Goal: Task Accomplishment & Management: Use online tool/utility

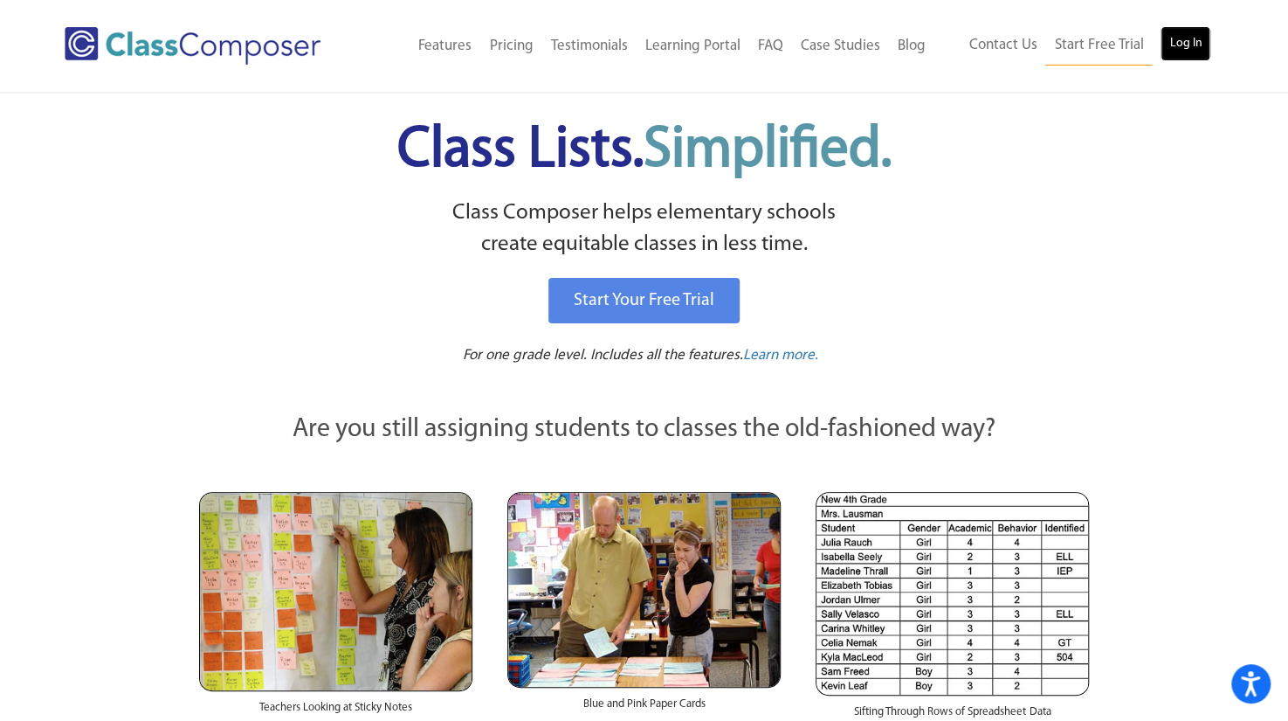
click at [1198, 28] on link "Log In" at bounding box center [1186, 43] width 50 height 35
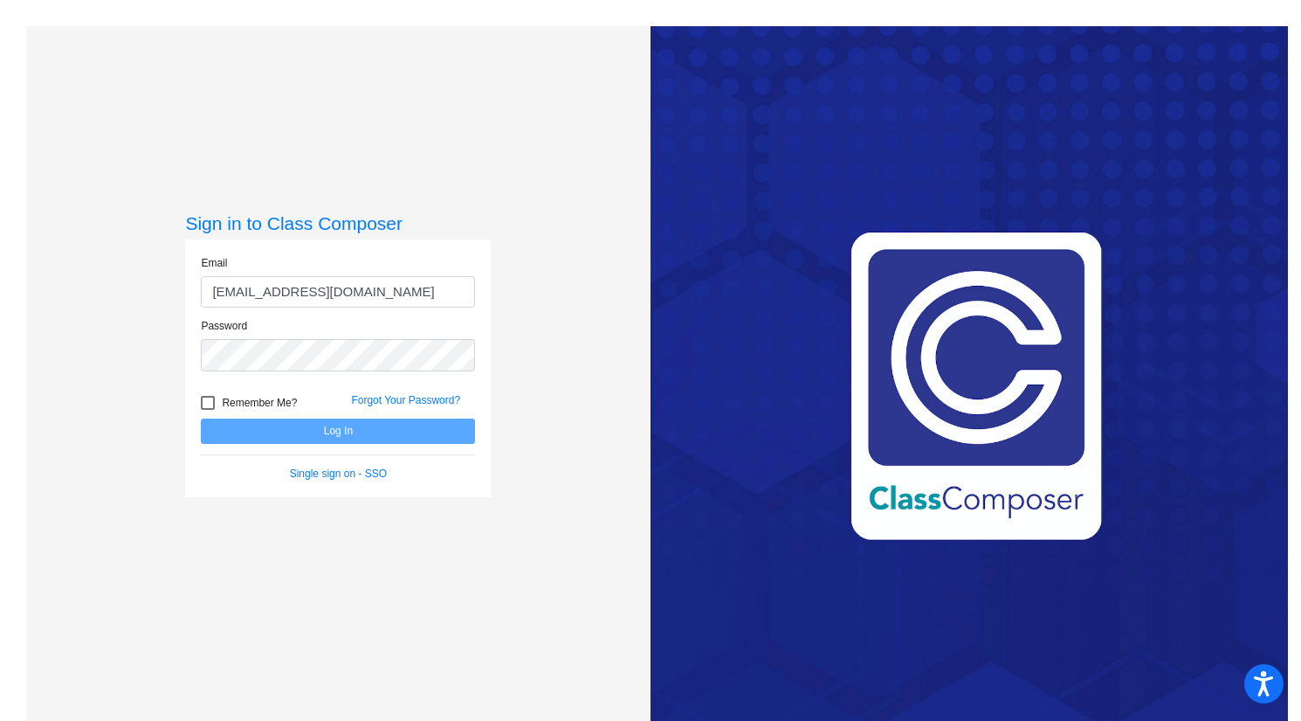
type input "cruvalcaba@sbusd.org"
click at [205, 397] on div at bounding box center [208, 403] width 14 height 14
click at [207, 410] on input "Remember Me?" at bounding box center [207, 410] width 1 height 1
checkbox input "true"
click at [213, 429] on button "Log In" at bounding box center [338, 430] width 274 height 25
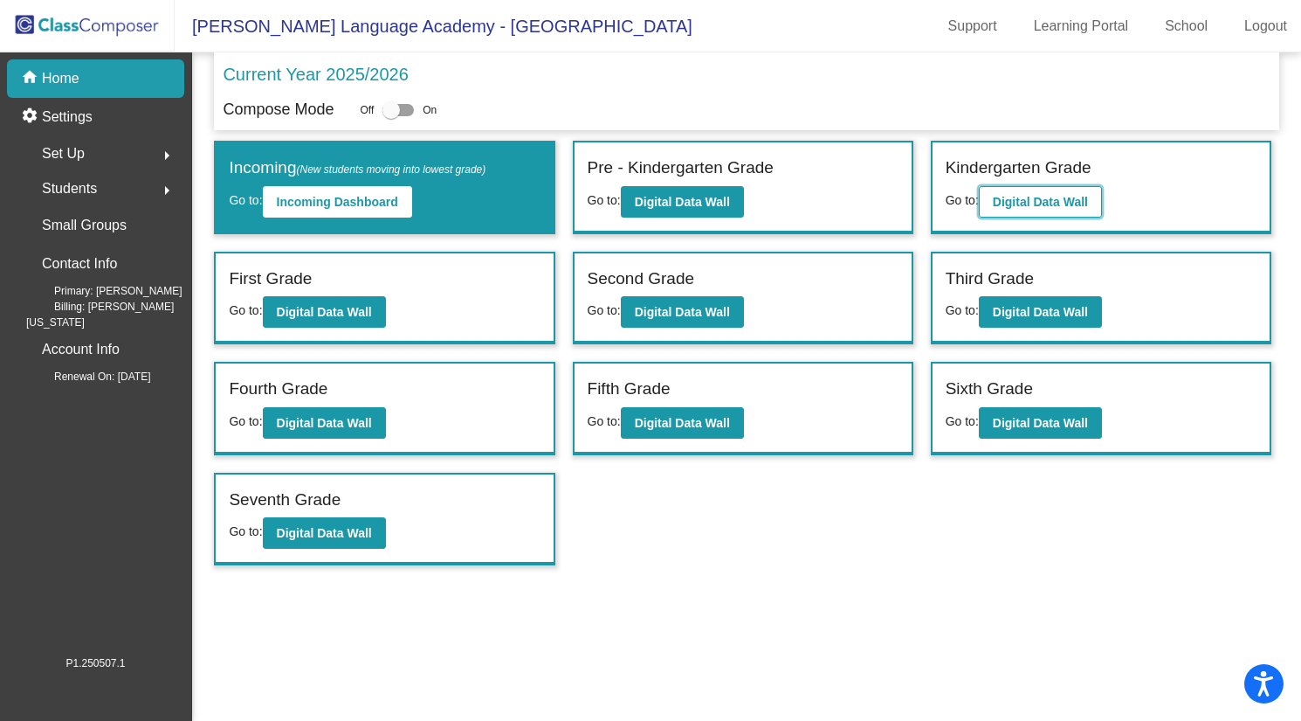
click at [1026, 196] on b "Digital Data Wall" at bounding box center [1040, 202] width 95 height 14
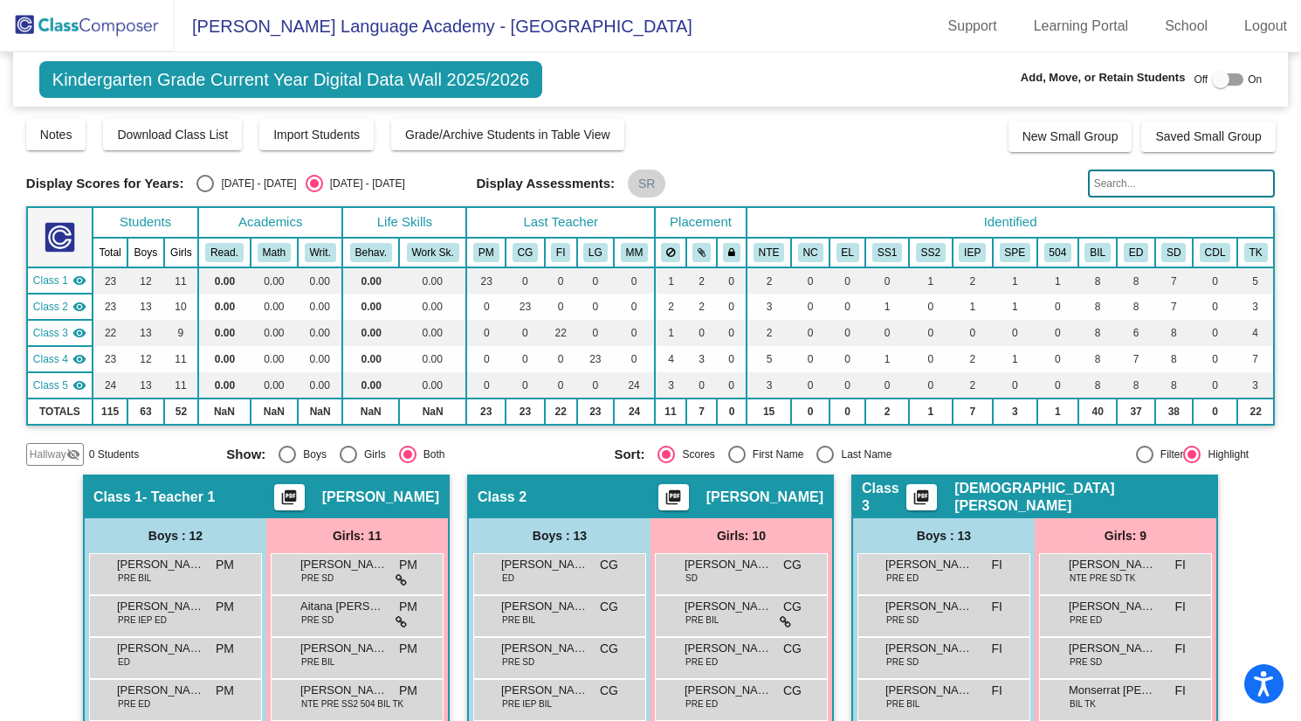
click at [78, 34] on img at bounding box center [87, 26] width 175 height 52
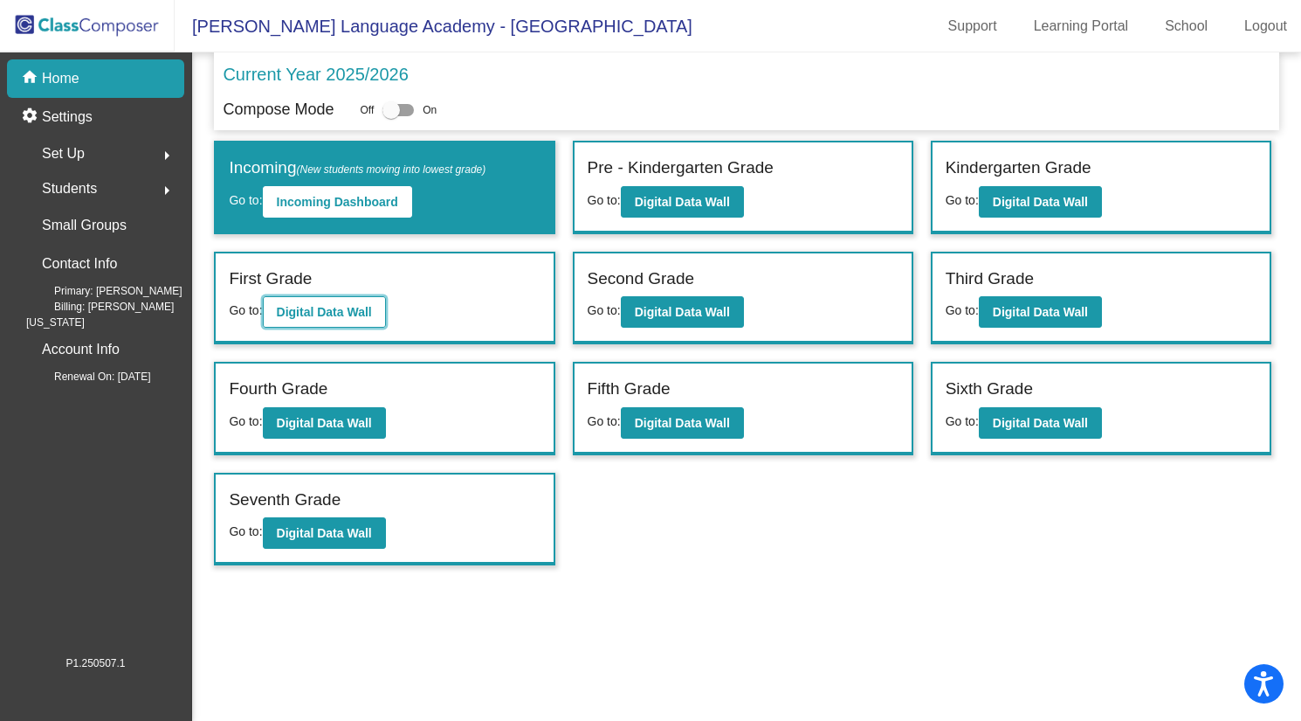
click at [372, 314] on b "Digital Data Wall" at bounding box center [324, 312] width 95 height 14
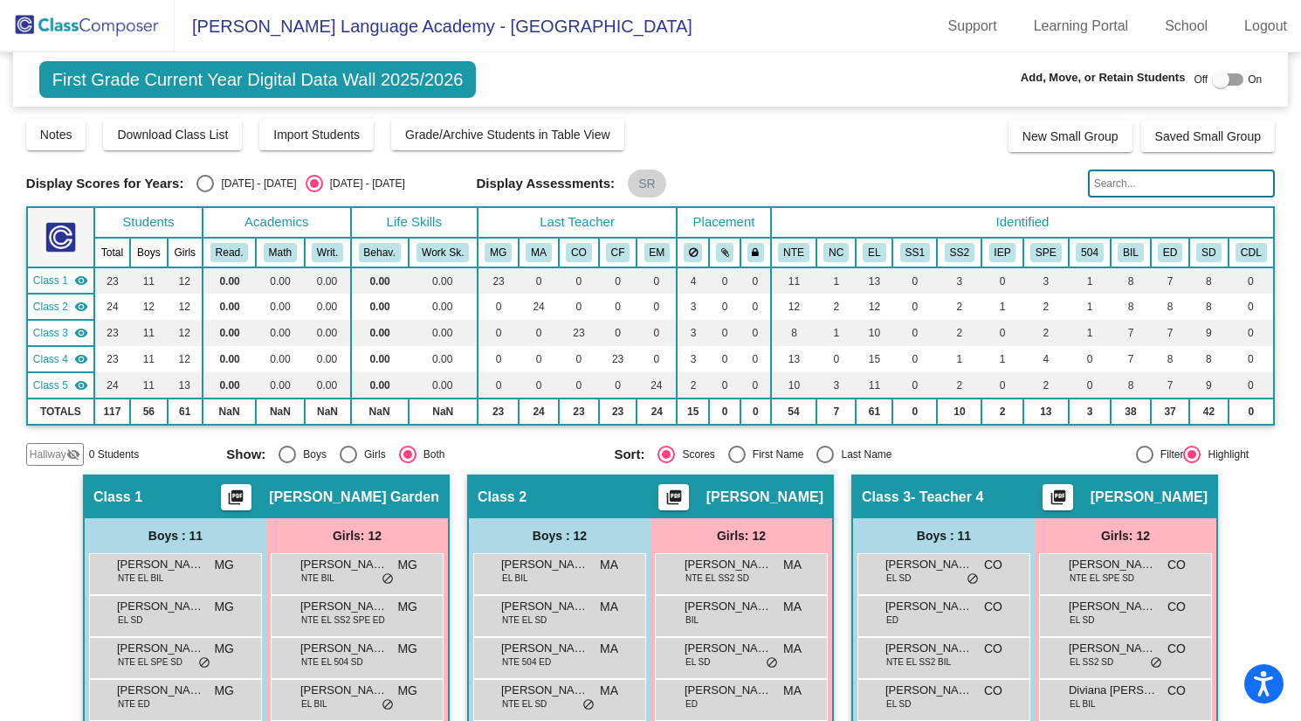
click at [903, 263] on th "SS1" at bounding box center [915, 253] width 45 height 30
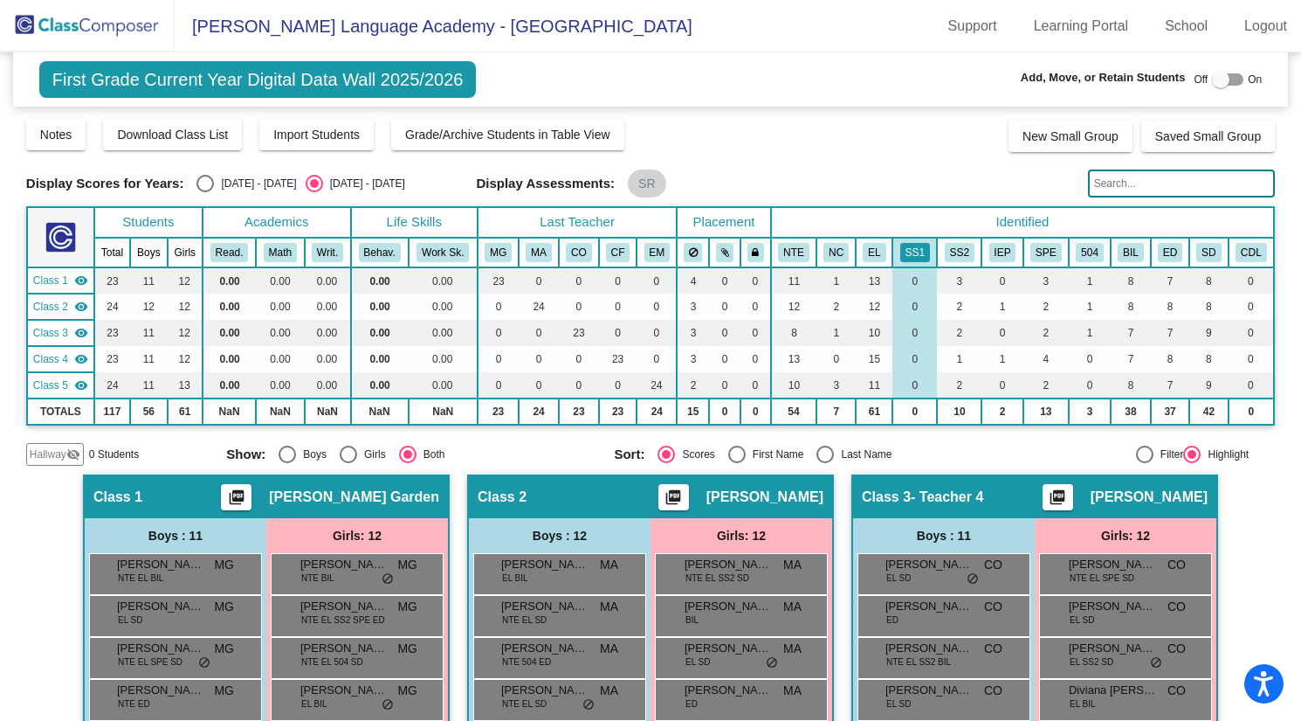
click at [202, 186] on div "Select an option" at bounding box center [205, 183] width 17 height 17
click at [204, 192] on input "2024 - 2025" at bounding box center [204, 192] width 1 height 1
radio input "true"
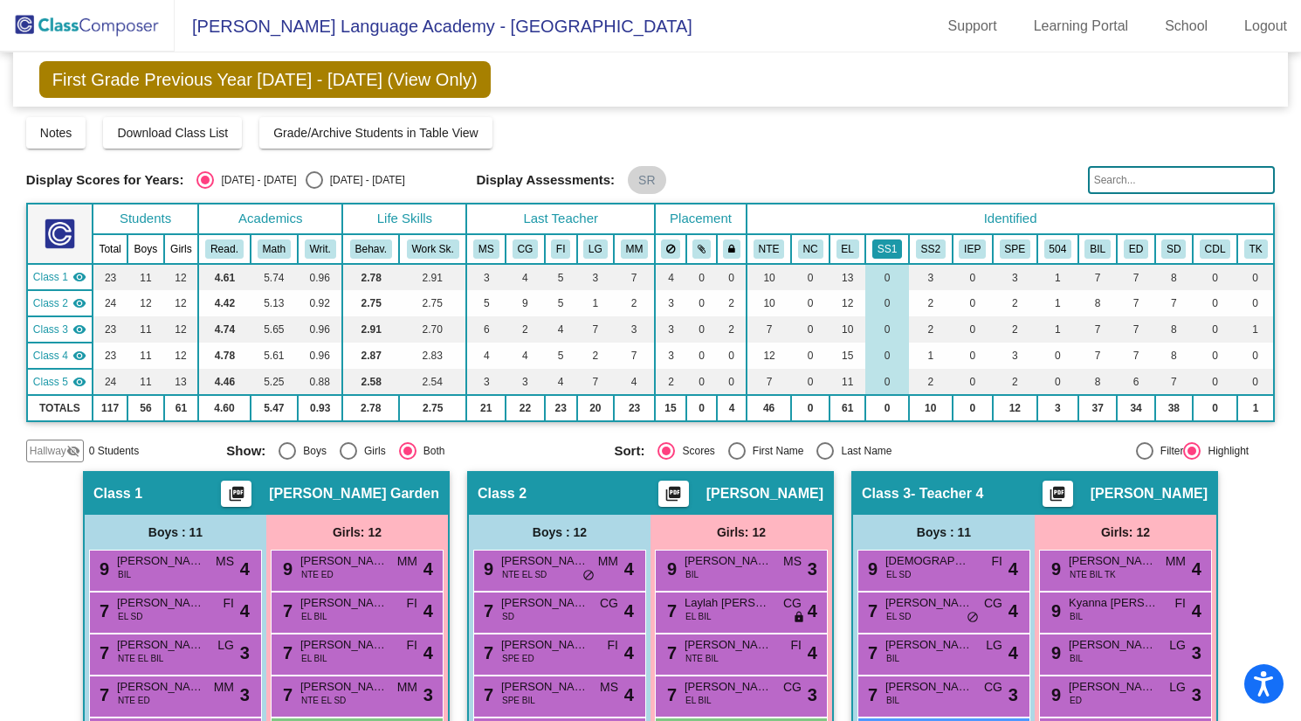
click at [886, 245] on button "SS1" at bounding box center [887, 248] width 30 height 19
click at [882, 247] on button "SS1" at bounding box center [887, 248] width 30 height 19
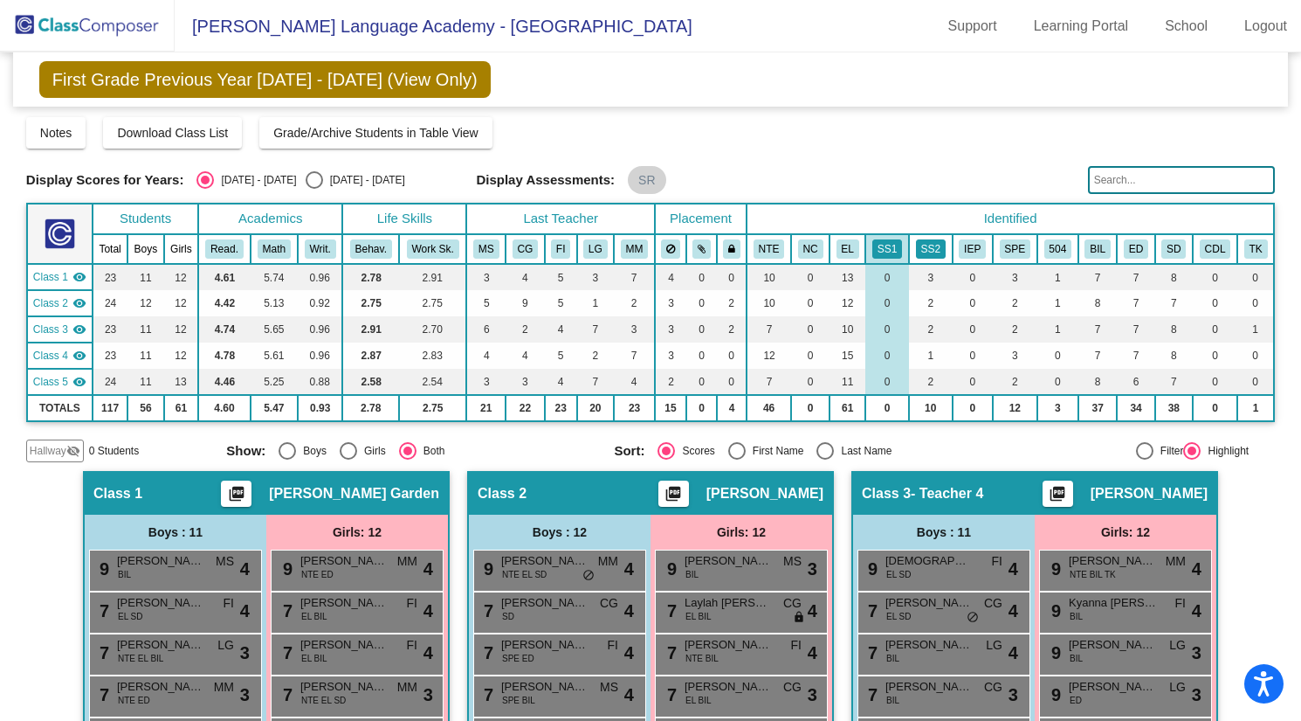
click at [926, 242] on button "SS2" at bounding box center [931, 248] width 30 height 19
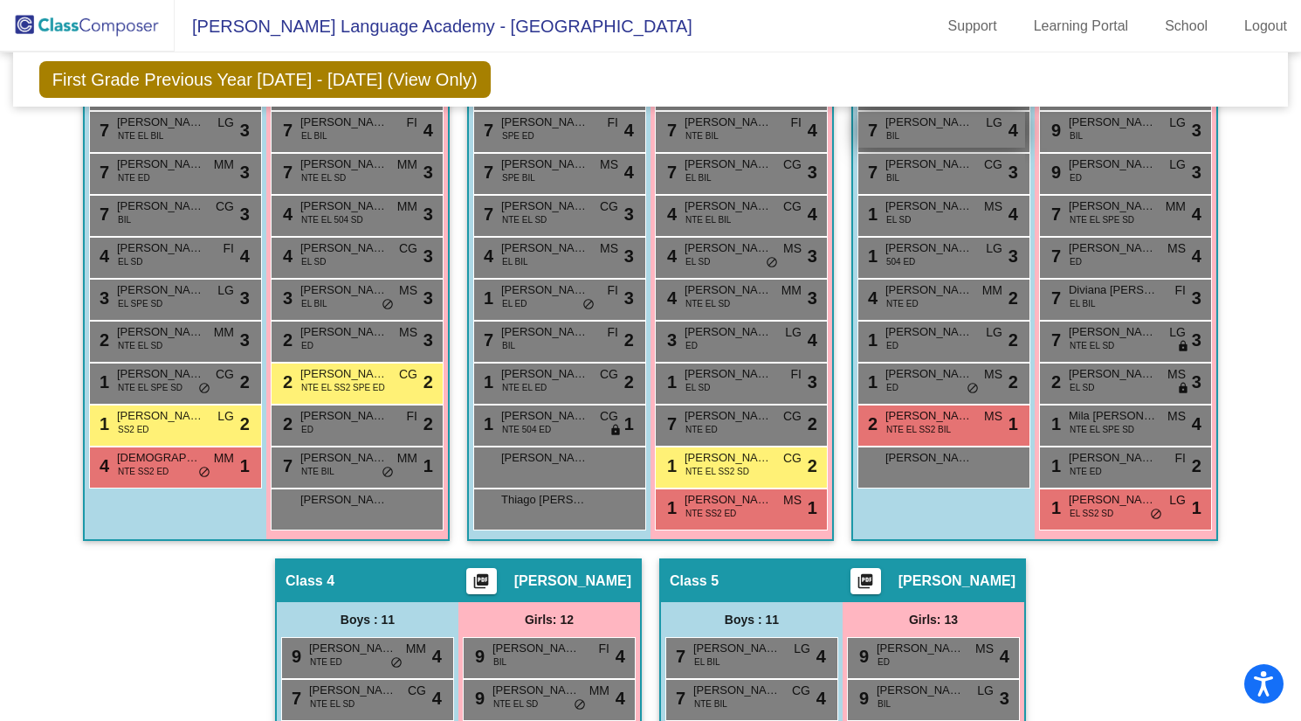
scroll to position [524, 0]
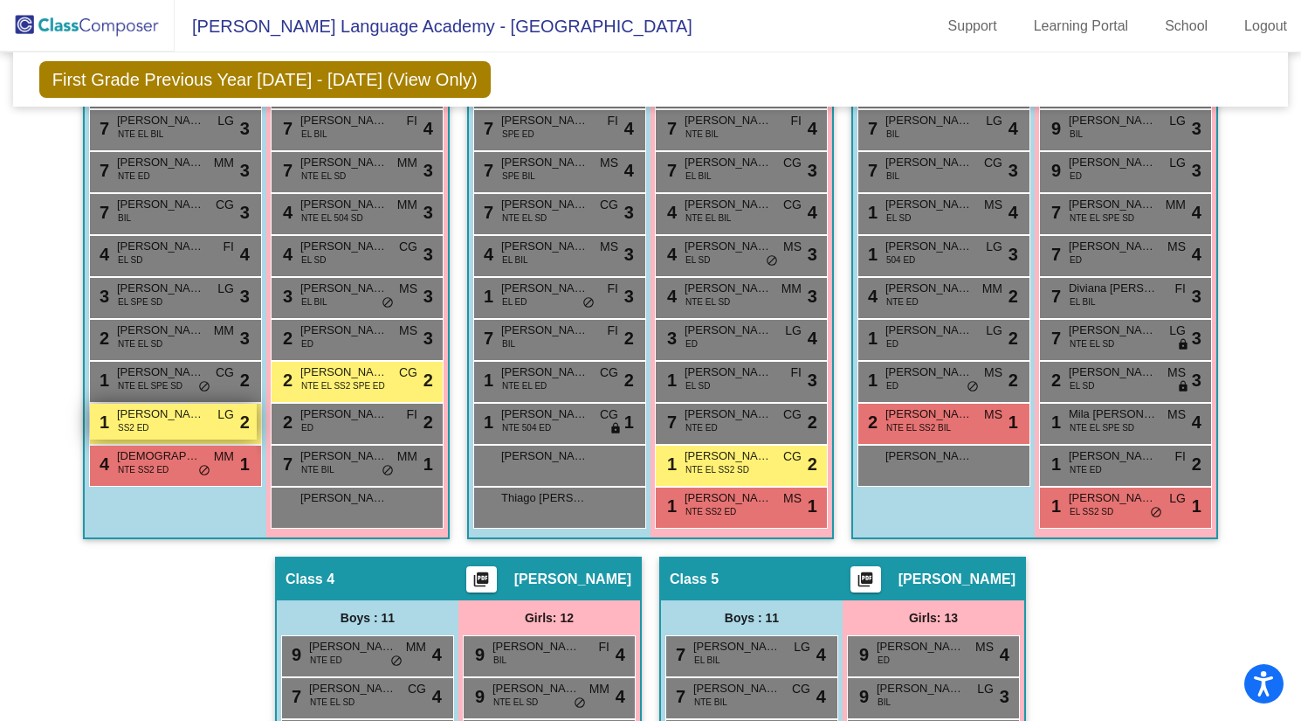
click at [173, 417] on span "Luciano Emmanuel Leddy" at bounding box center [160, 413] width 87 height 17
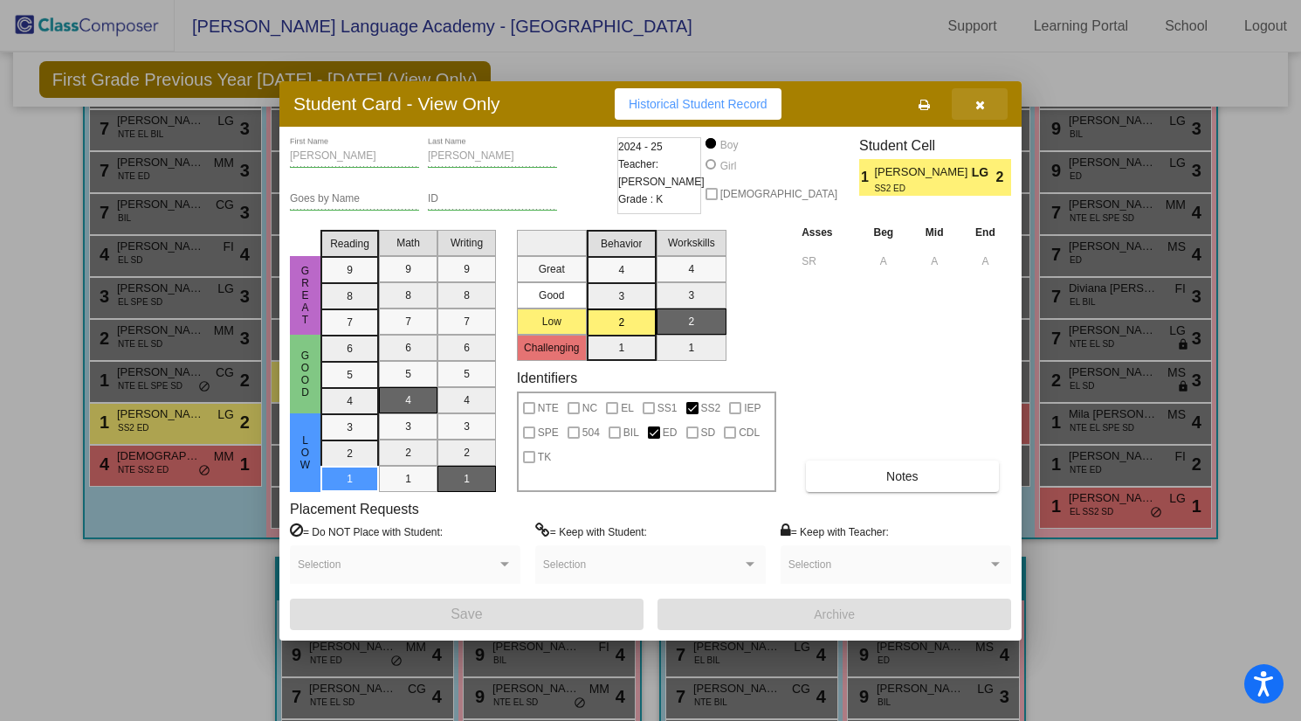
click at [983, 107] on icon "button" at bounding box center [981, 105] width 10 height 12
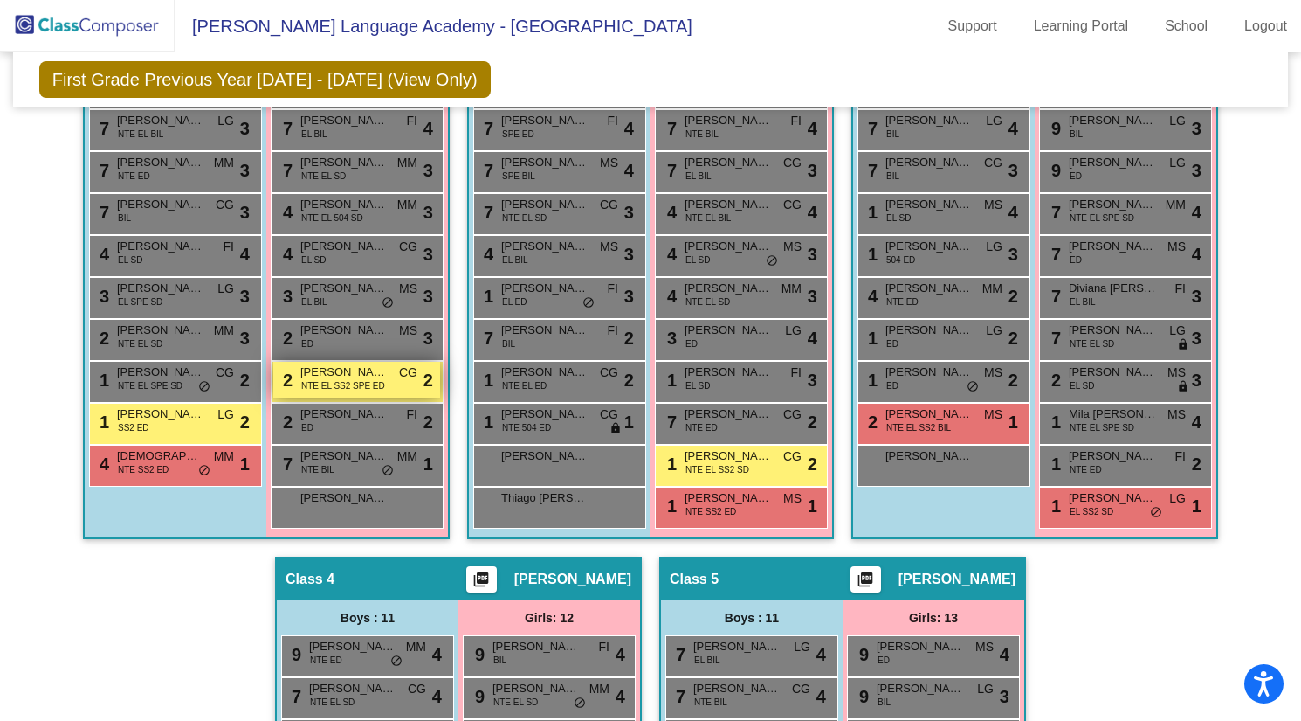
click at [341, 376] on span "Ilisa Baca" at bounding box center [343, 371] width 87 height 17
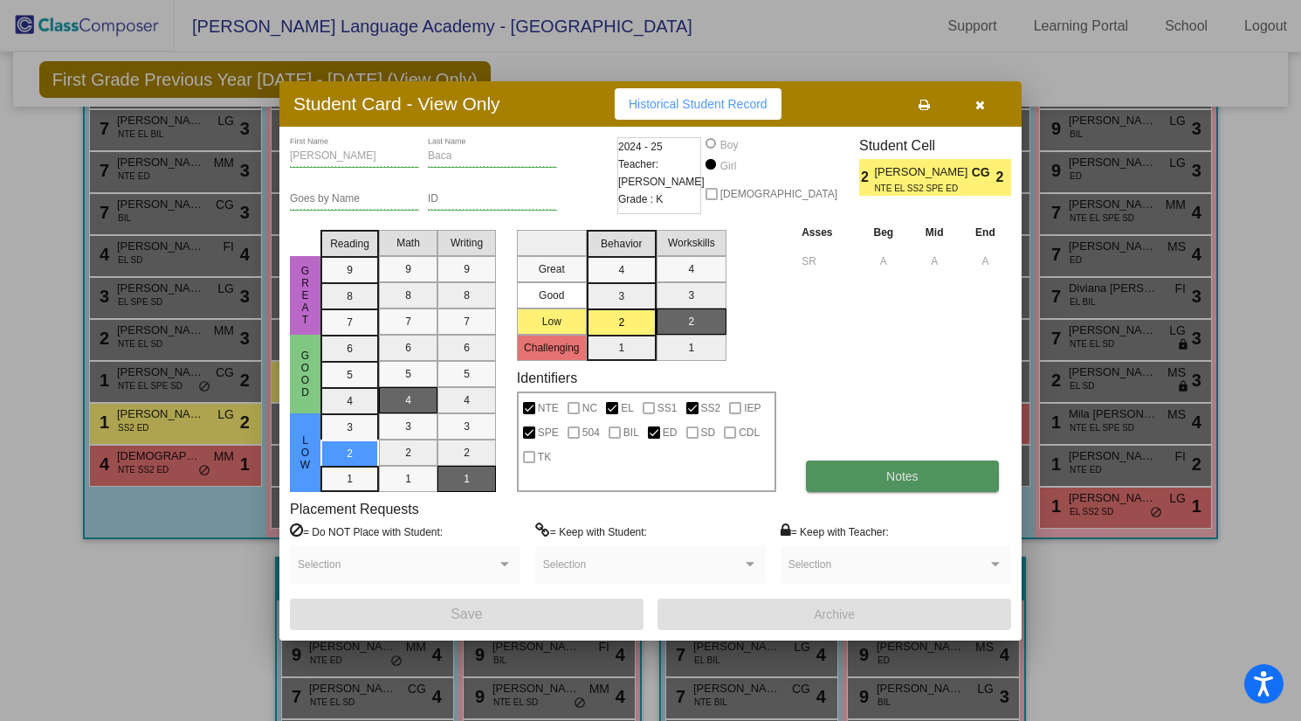
click at [934, 479] on button "Notes" at bounding box center [902, 475] width 192 height 31
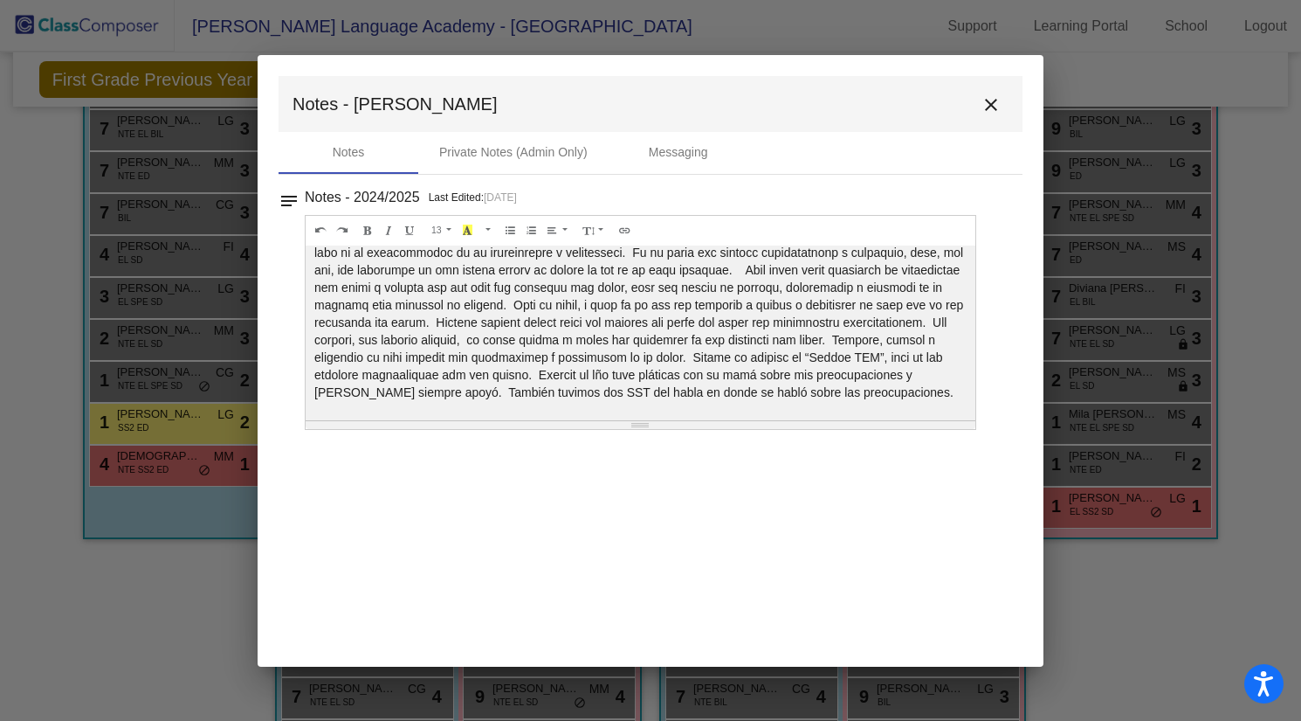
scroll to position [45, 0]
drag, startPoint x: 991, startPoint y: 109, endPoint x: 1000, endPoint y: 106, distance: 9.4
click at [992, 110] on mat-icon "close" at bounding box center [991, 104] width 21 height 21
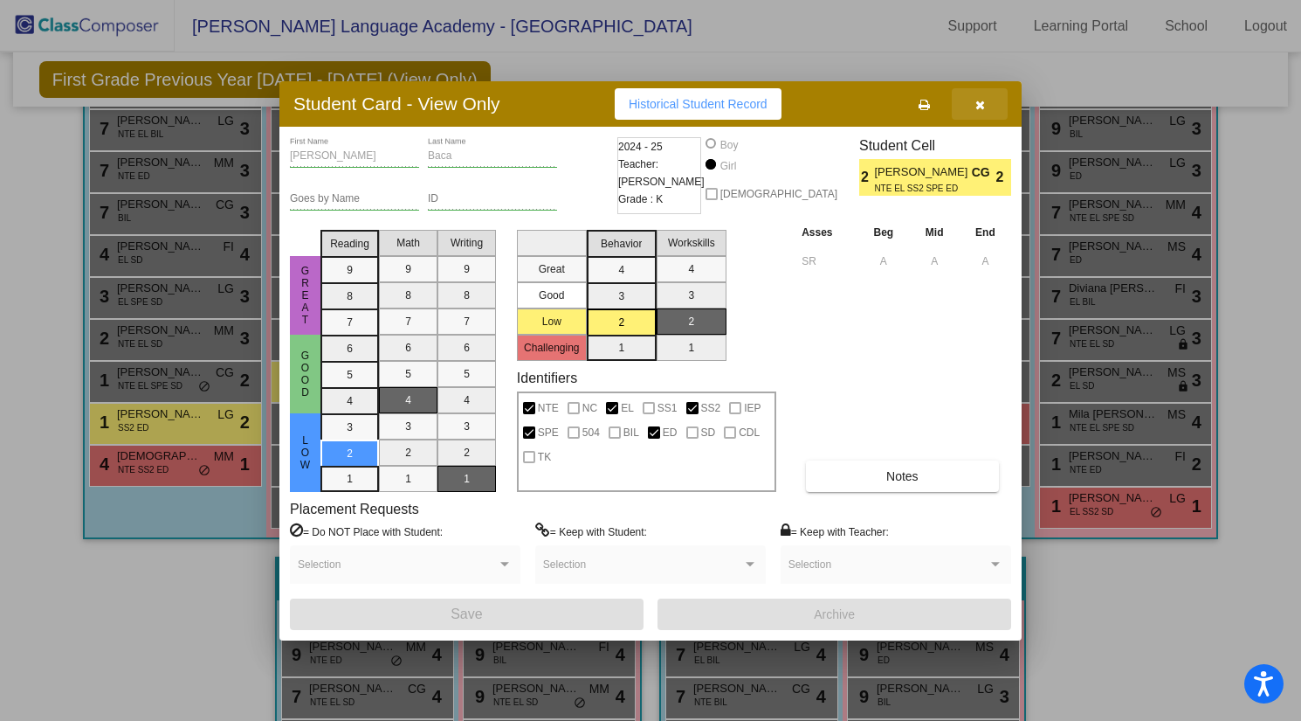
click at [993, 106] on button "button" at bounding box center [980, 103] width 56 height 31
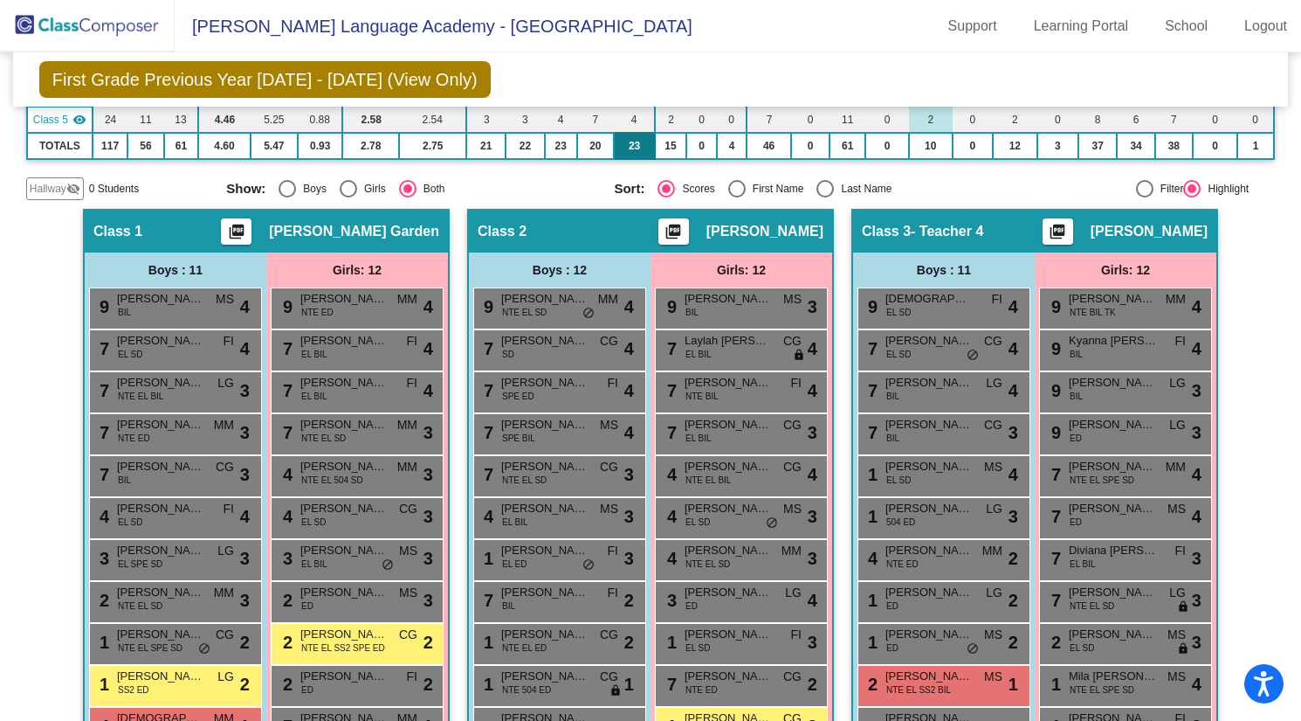
scroll to position [0, 0]
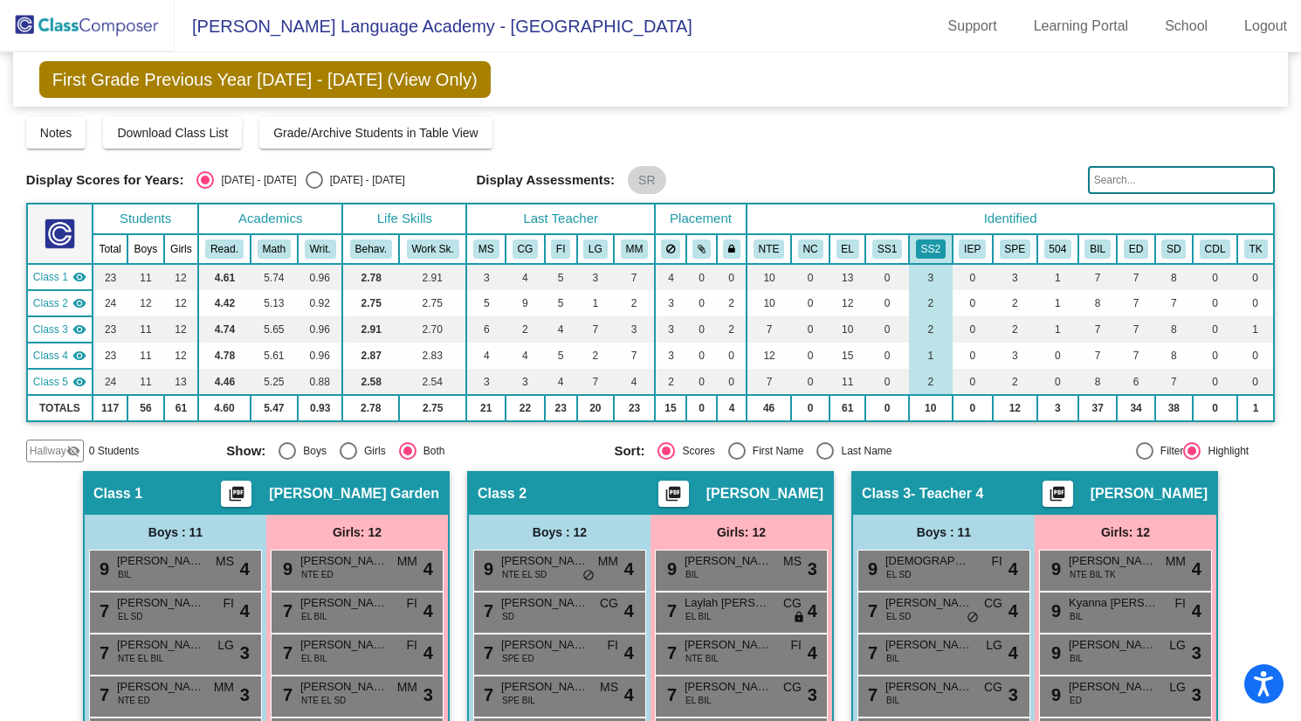
click at [1115, 170] on input "text" at bounding box center [1182, 180] width 188 height 28
type input "mason"
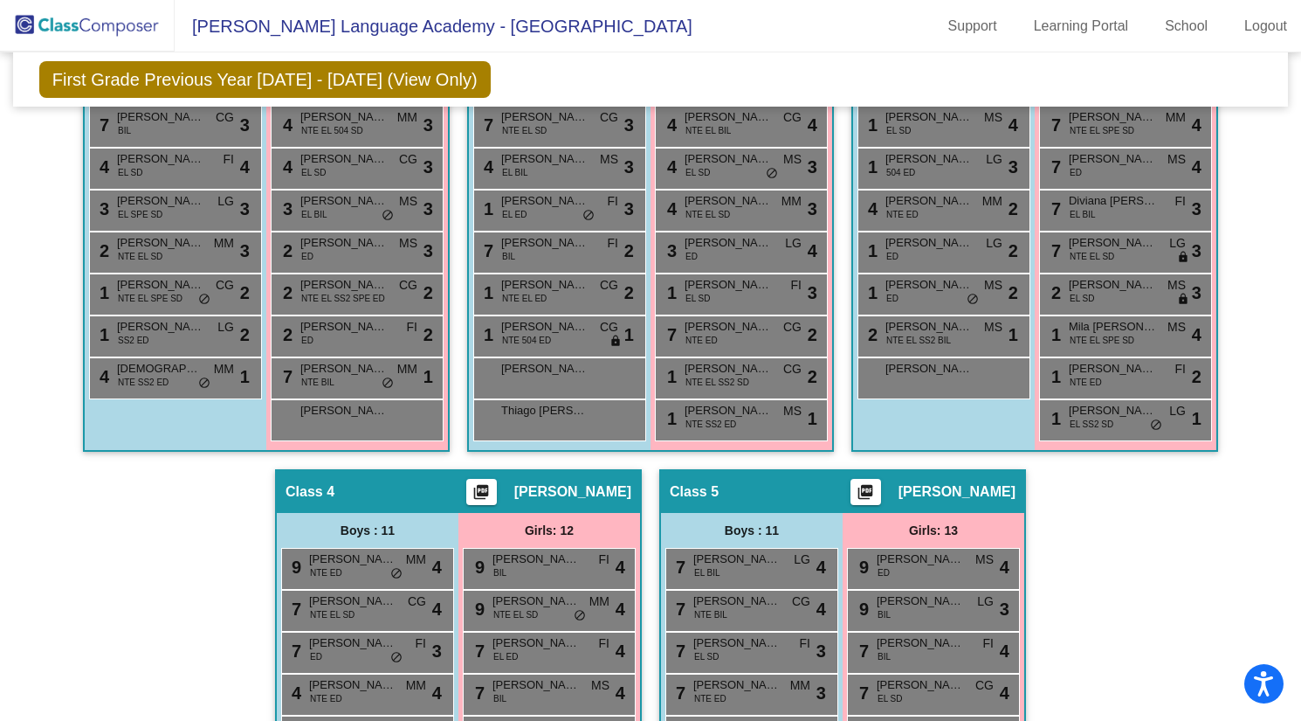
scroll to position [1010, 0]
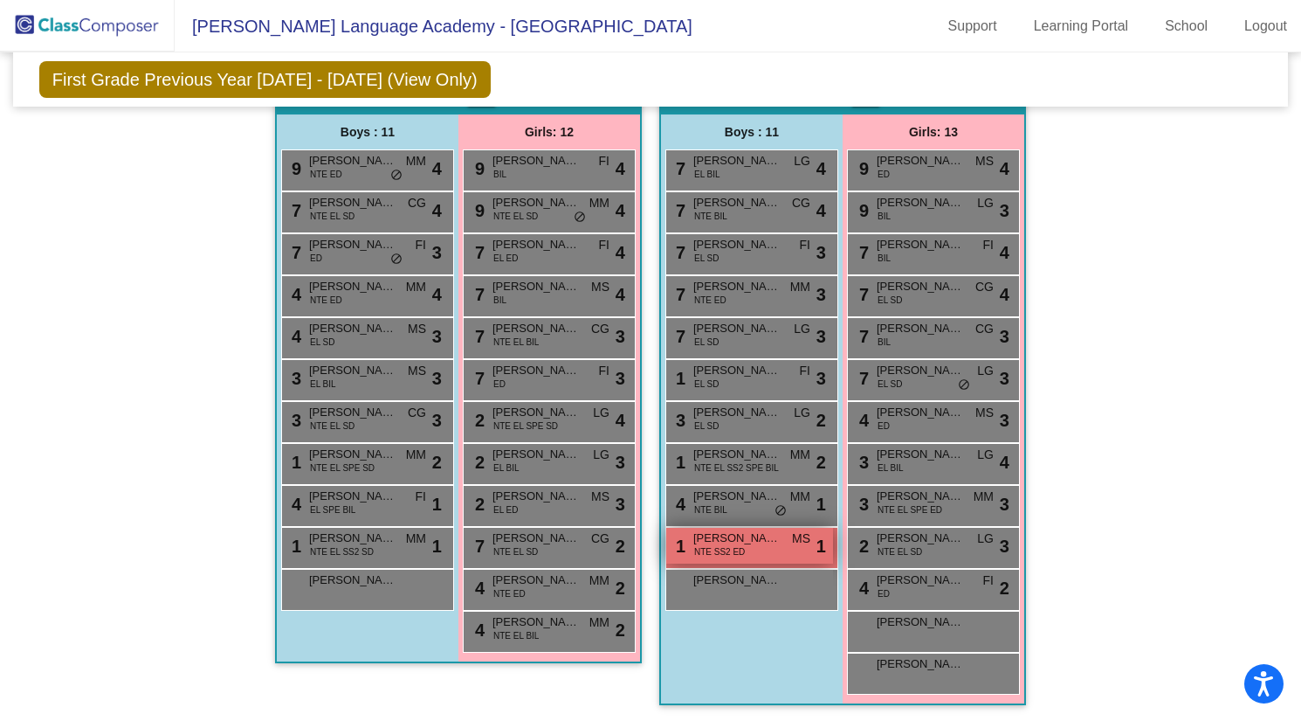
click at [734, 529] on span "Mason Fowler" at bounding box center [736, 537] width 87 height 17
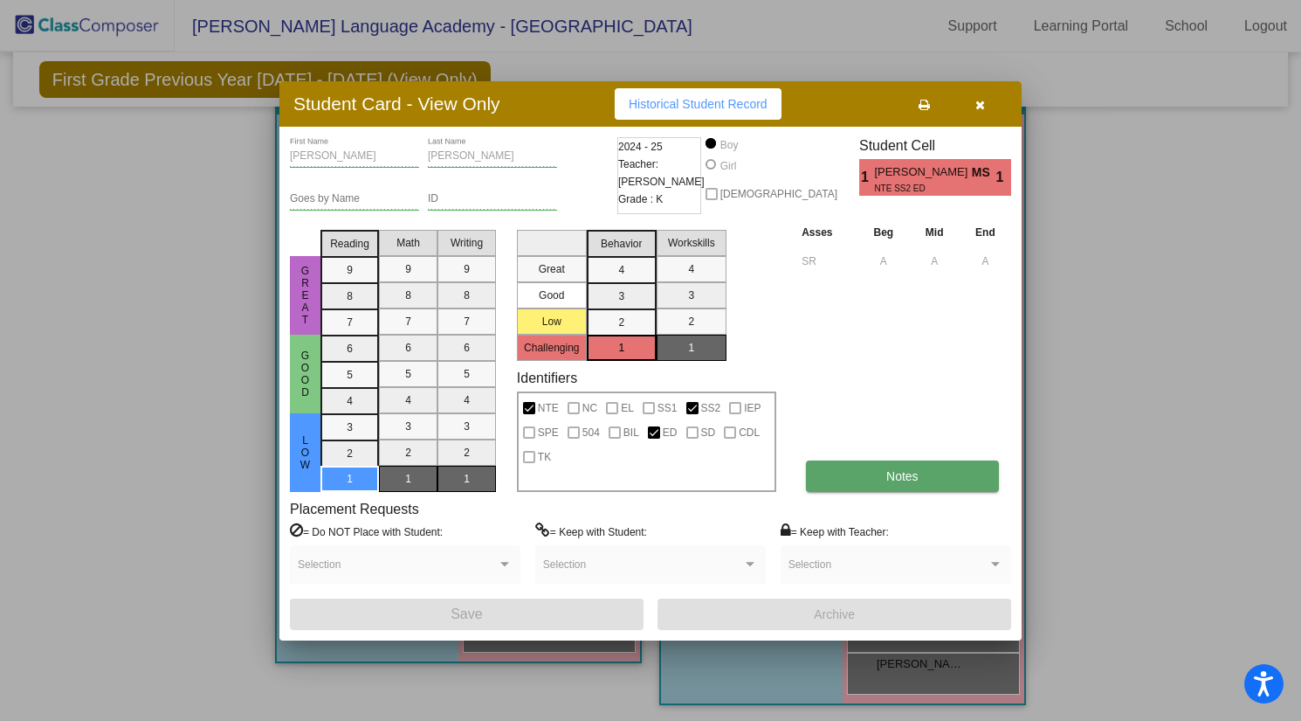
click at [877, 467] on button "Notes" at bounding box center [902, 475] width 192 height 31
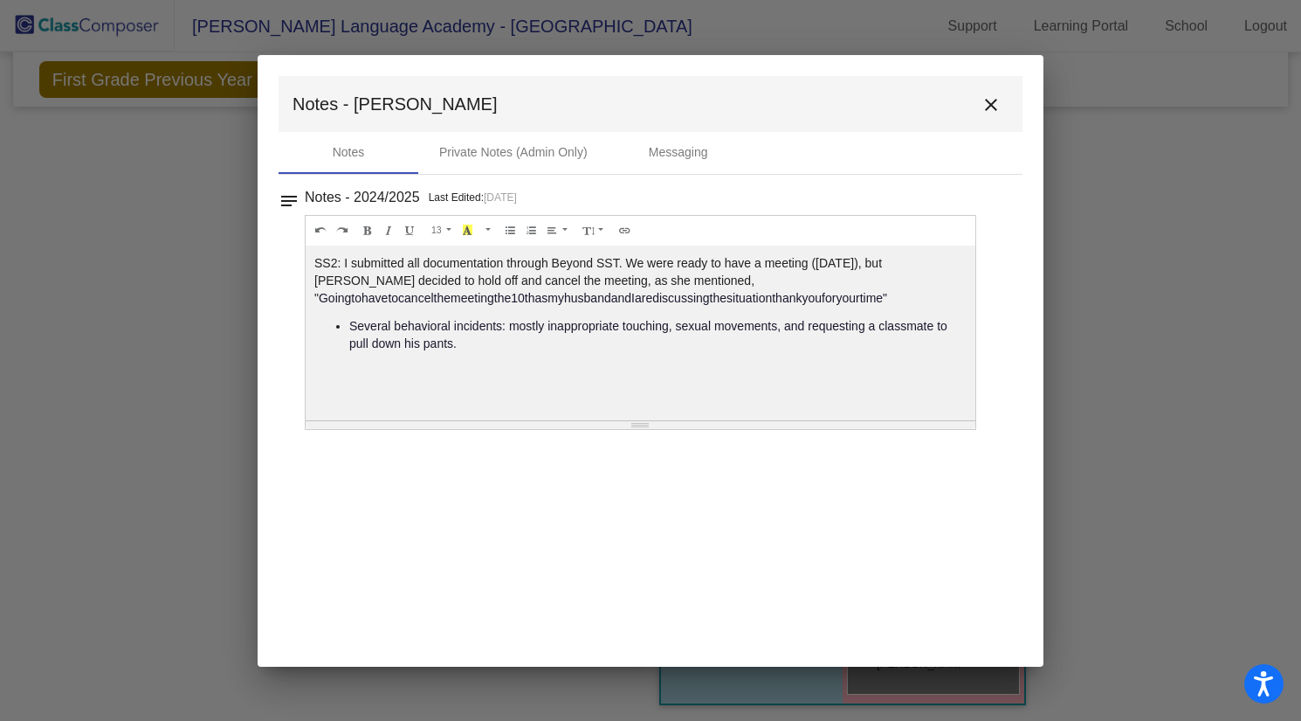
click at [992, 99] on mat-icon "close" at bounding box center [991, 104] width 21 height 21
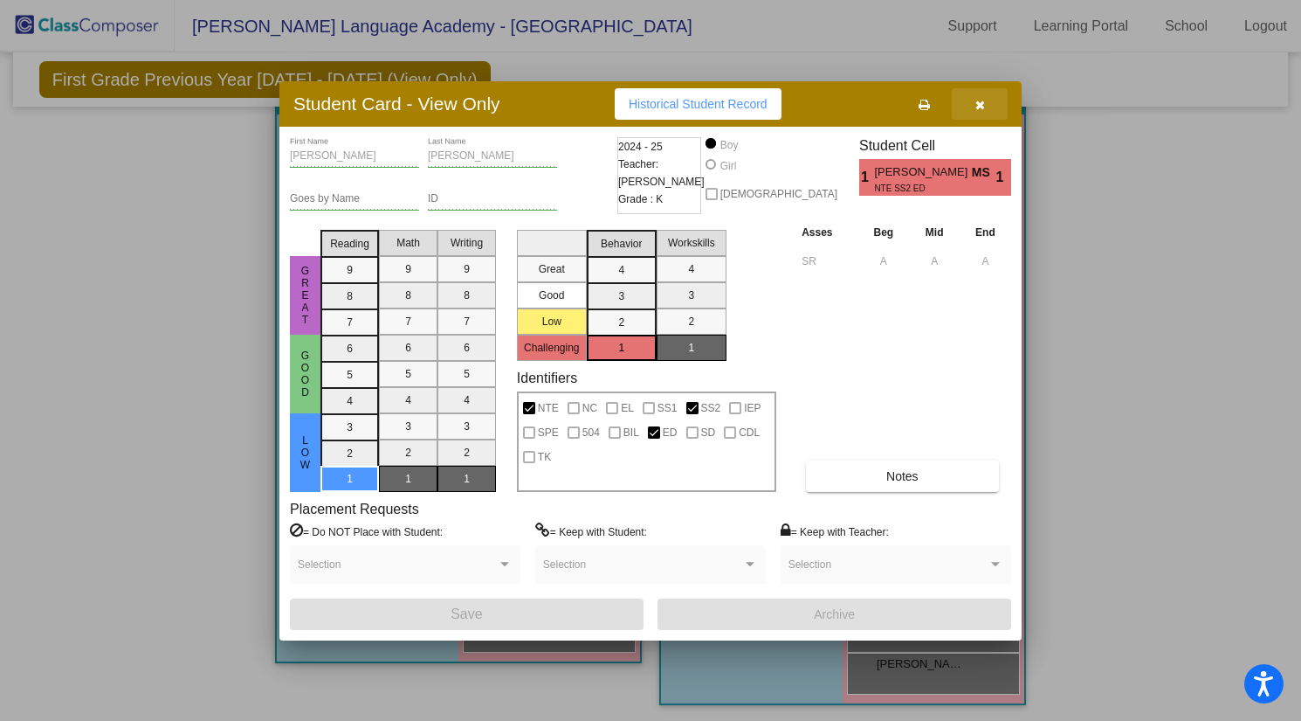
click at [983, 108] on icon "button" at bounding box center [981, 105] width 10 height 12
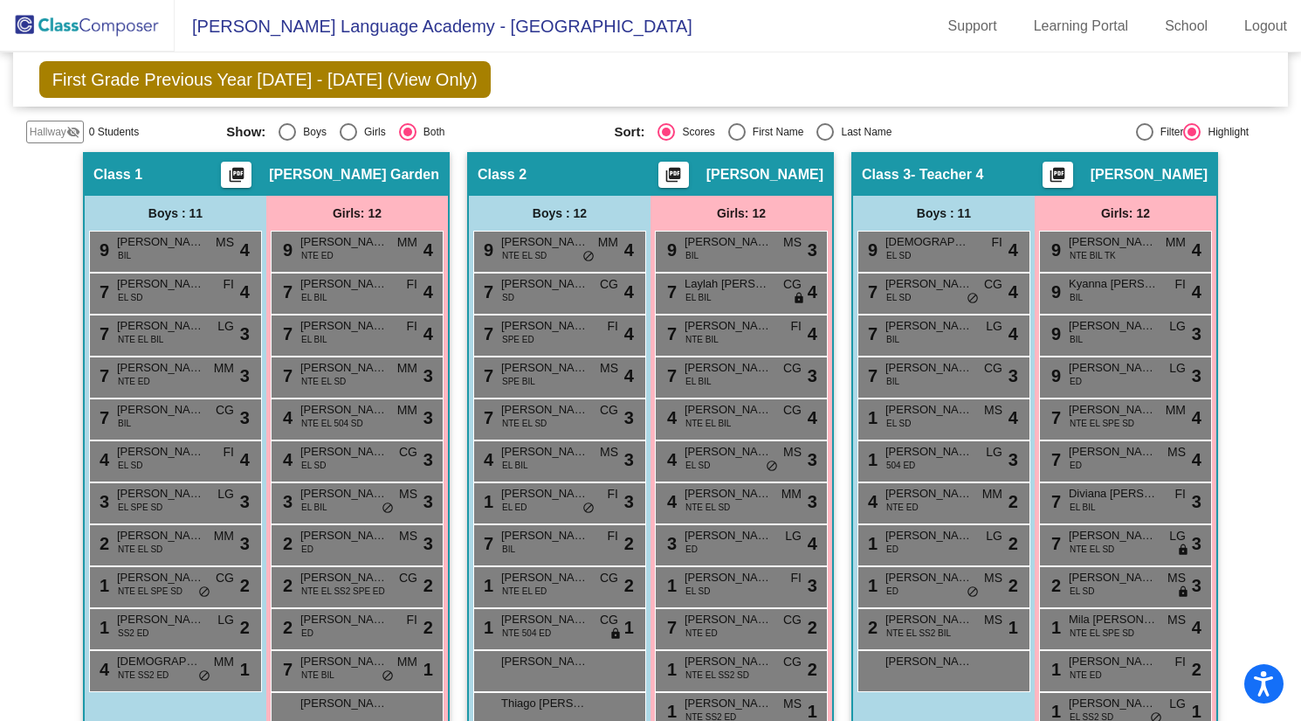
scroll to position [136, 0]
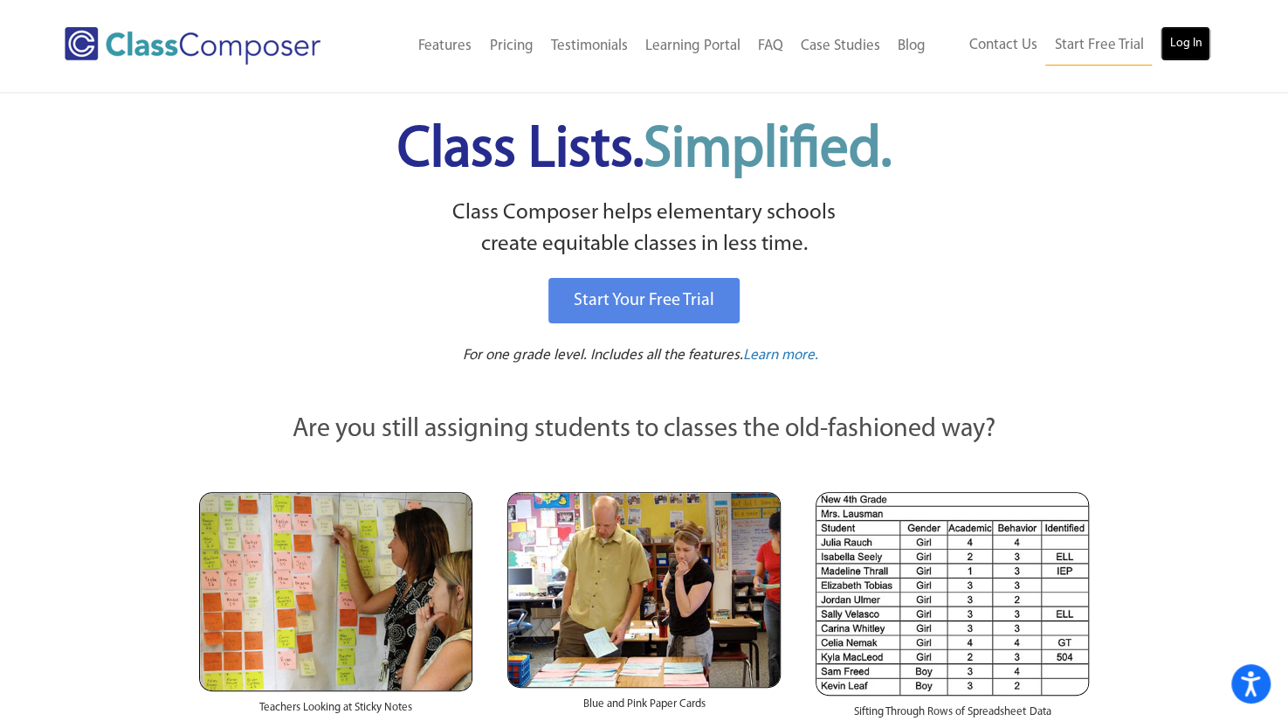
click at [1181, 37] on link "Log In" at bounding box center [1186, 43] width 50 height 35
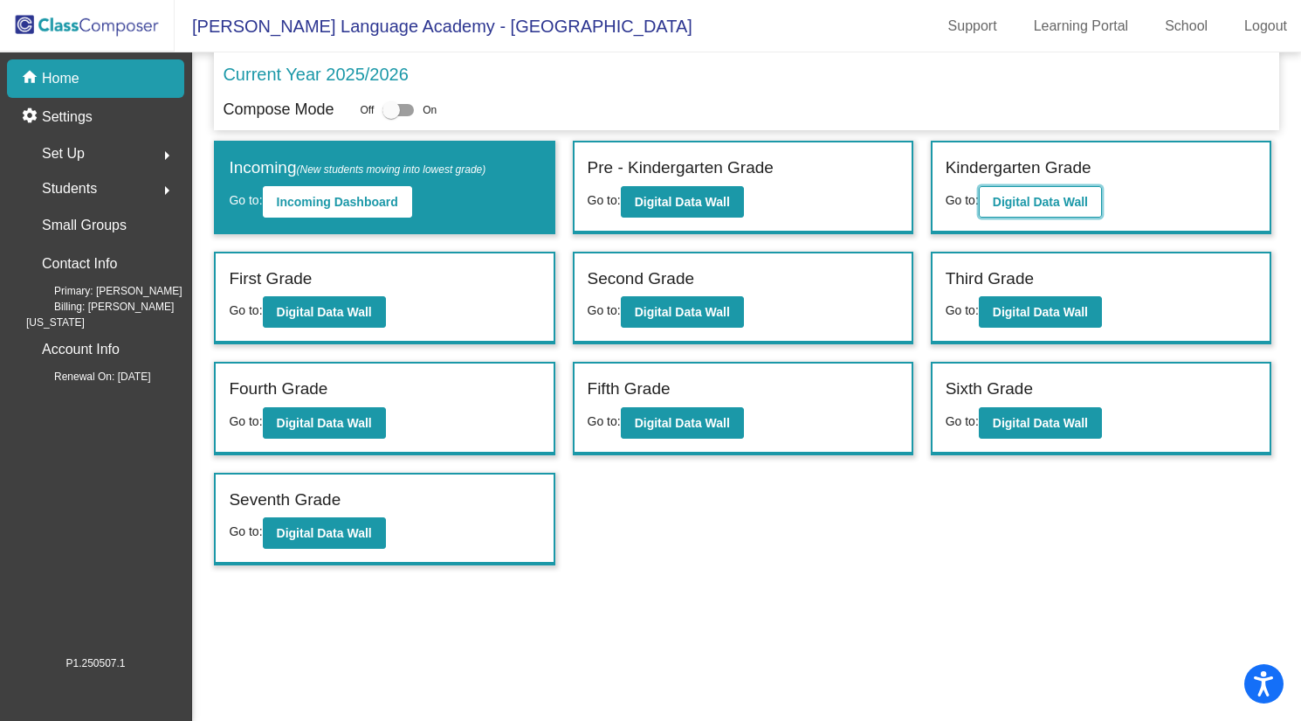
click at [1062, 206] on b "Digital Data Wall" at bounding box center [1040, 202] width 95 height 14
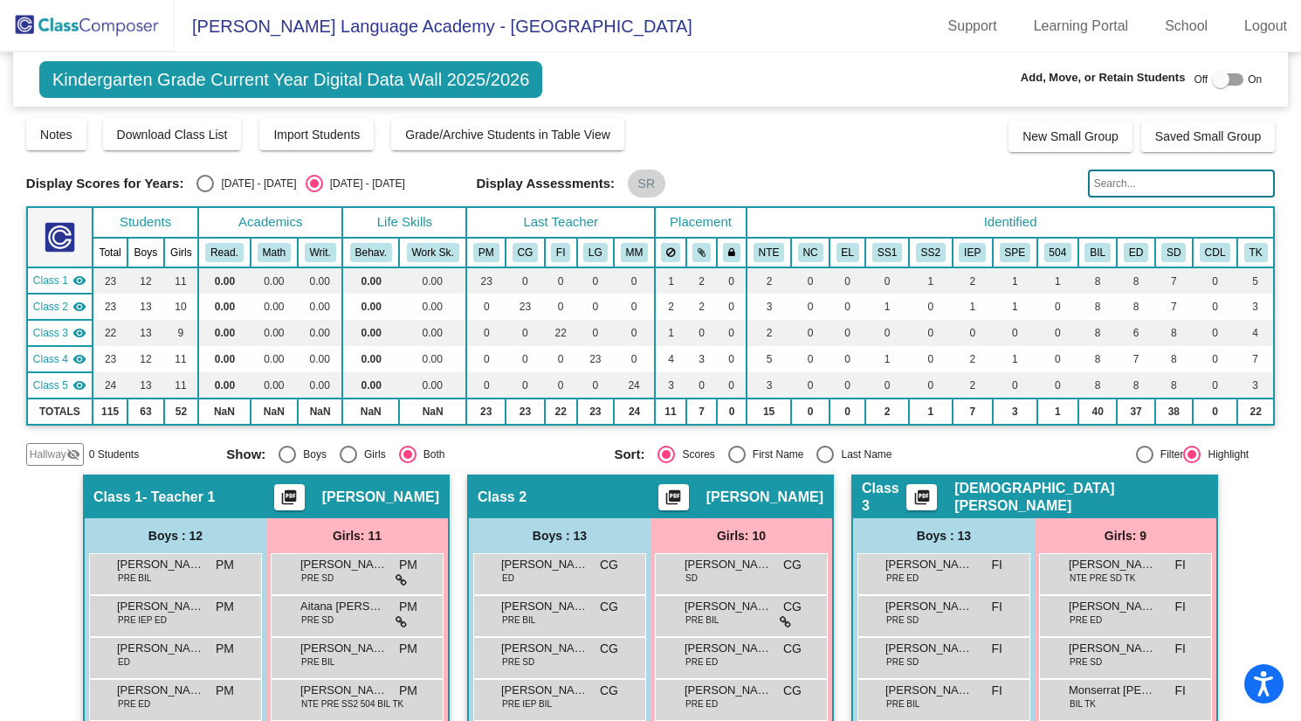
click at [83, 277] on mat-icon "visibility" at bounding box center [79, 280] width 14 height 14
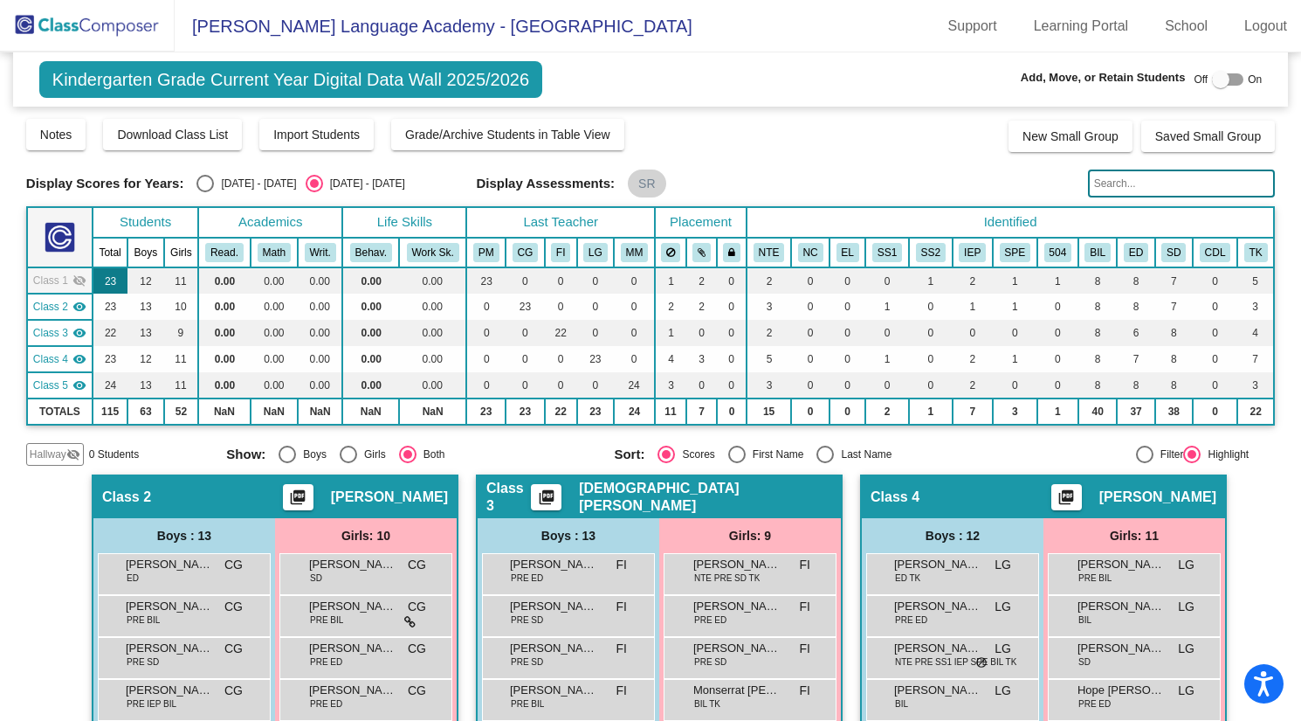
click at [119, 278] on td "23" at bounding box center [110, 280] width 35 height 26
click at [82, 284] on mat-icon "visibility_off" at bounding box center [79, 280] width 14 height 14
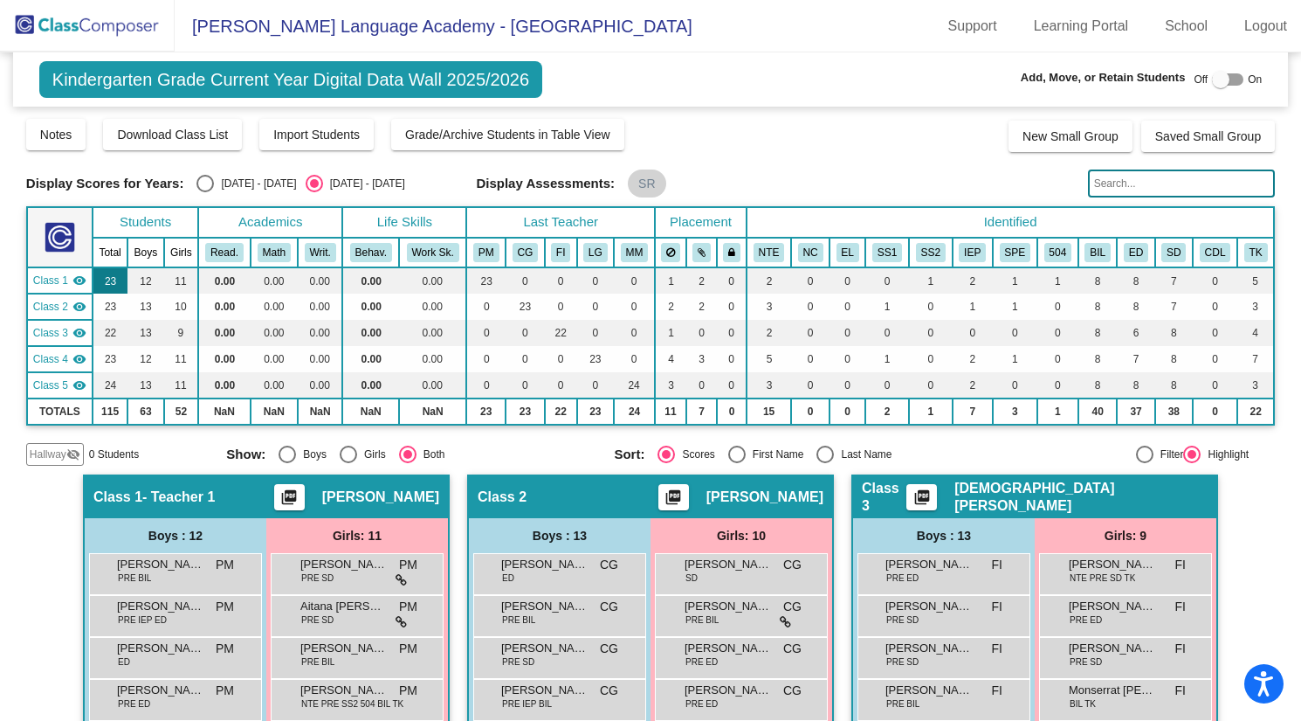
click at [101, 277] on td "23" at bounding box center [110, 280] width 35 height 26
click at [65, 31] on img at bounding box center [87, 26] width 175 height 52
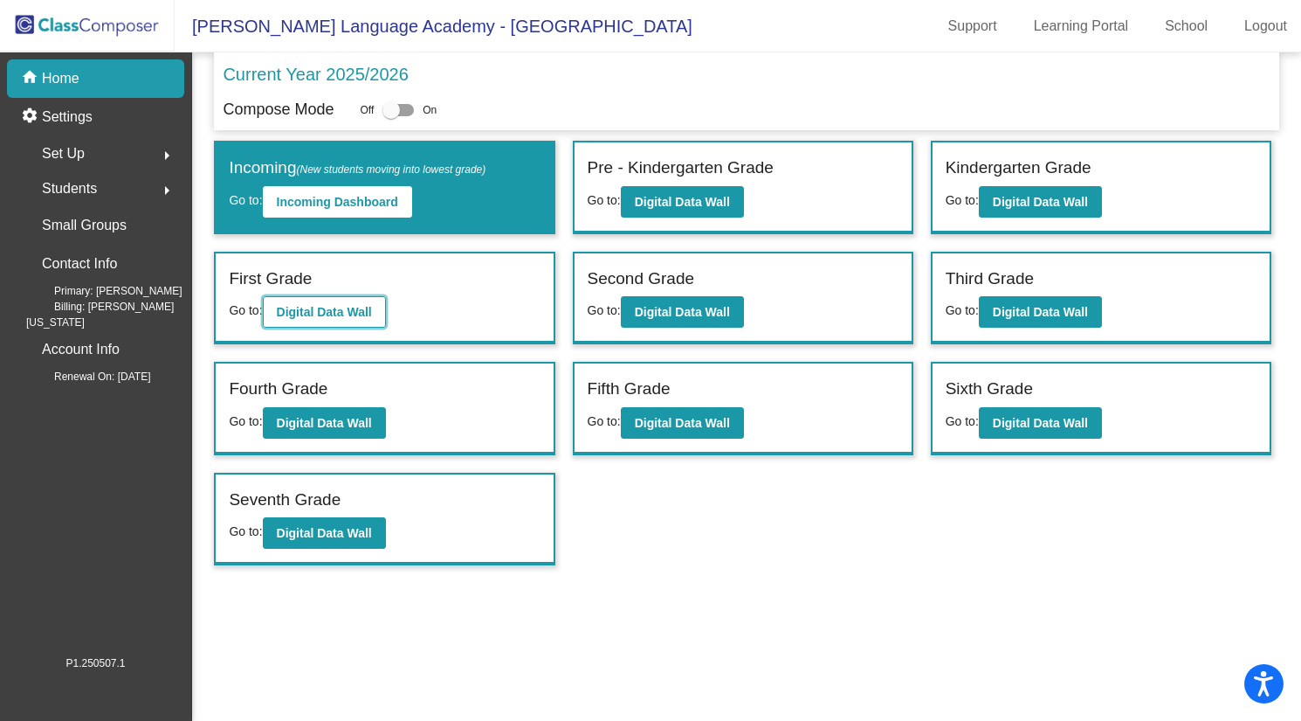
click at [348, 314] on b "Digital Data Wall" at bounding box center [324, 312] width 95 height 14
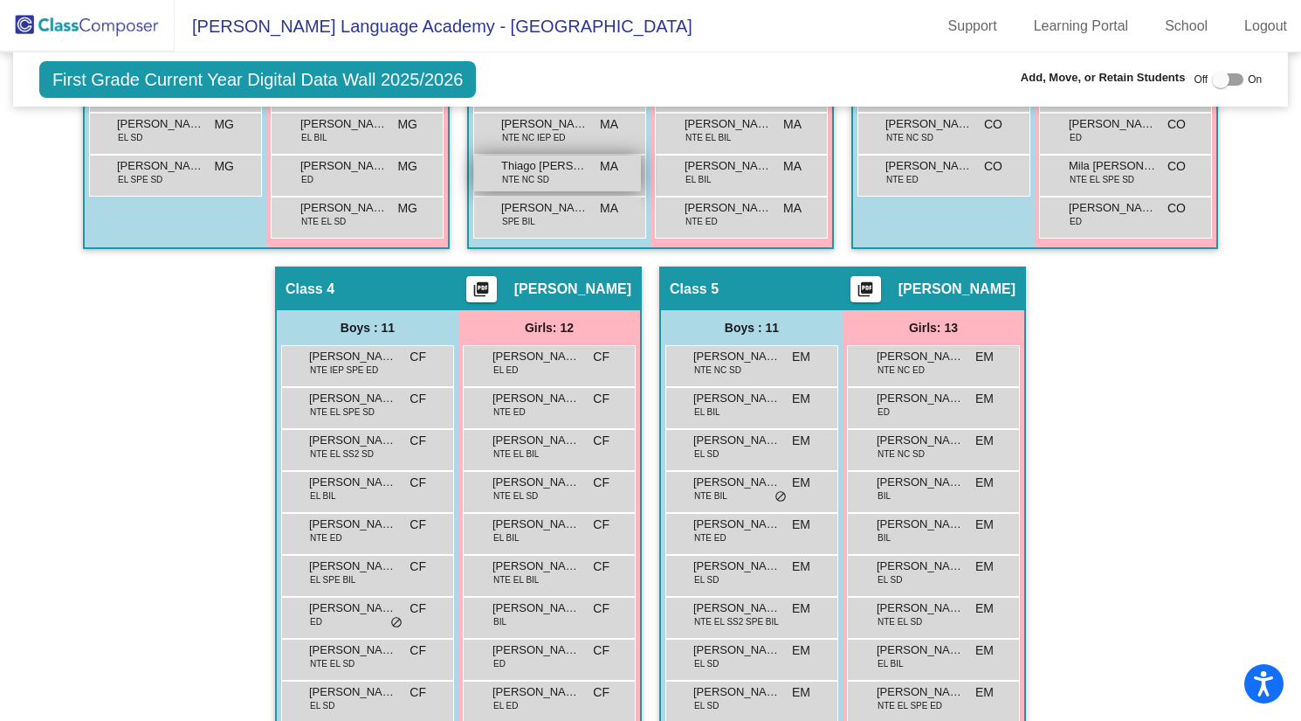
scroll to position [961, 0]
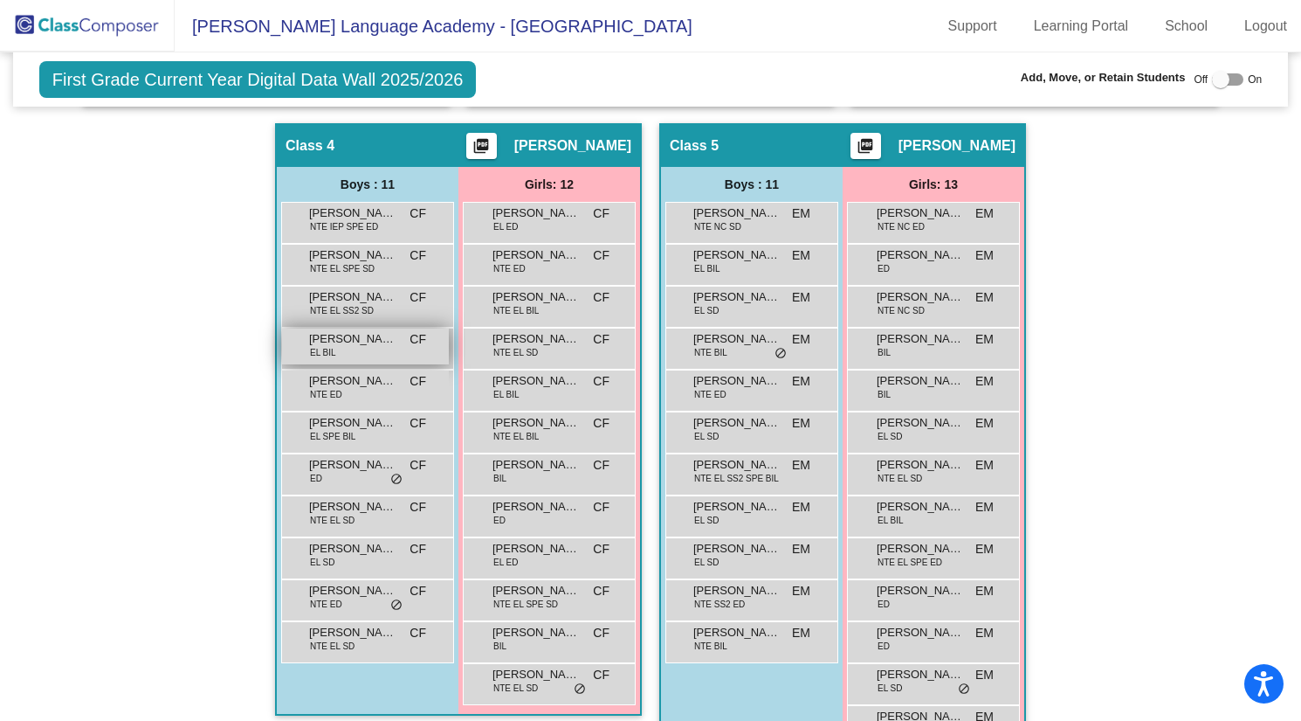
click at [355, 351] on div "Iker Roman Perez EL BIL CF lock do_not_disturb_alt" at bounding box center [365, 346] width 167 height 36
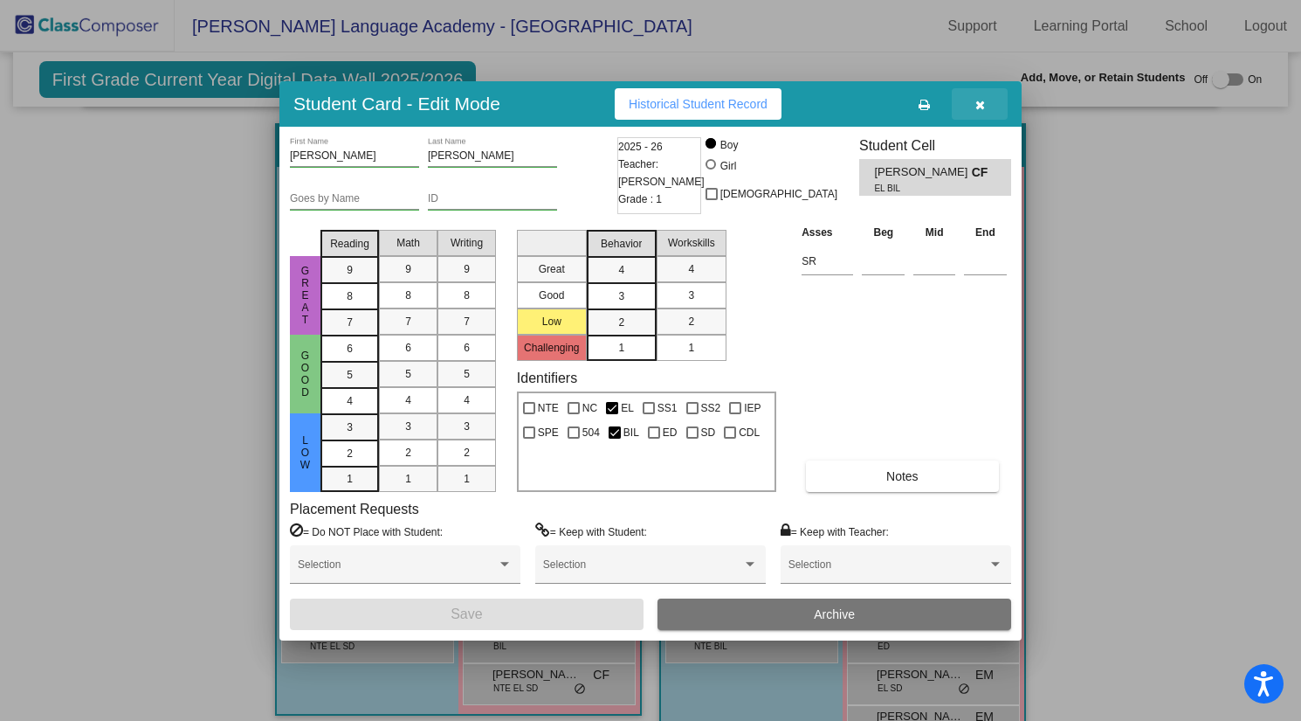
click at [990, 99] on button "button" at bounding box center [980, 103] width 56 height 31
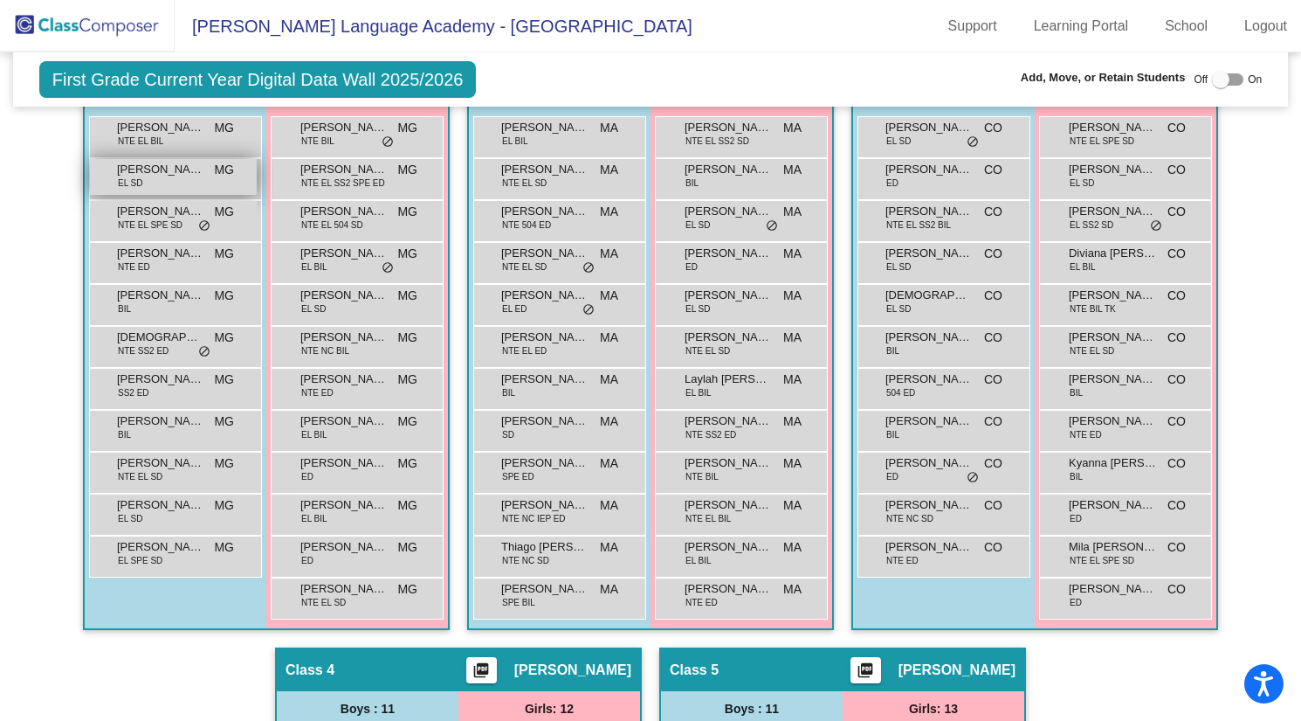
scroll to position [87, 0]
